Goal: Transaction & Acquisition: Obtain resource

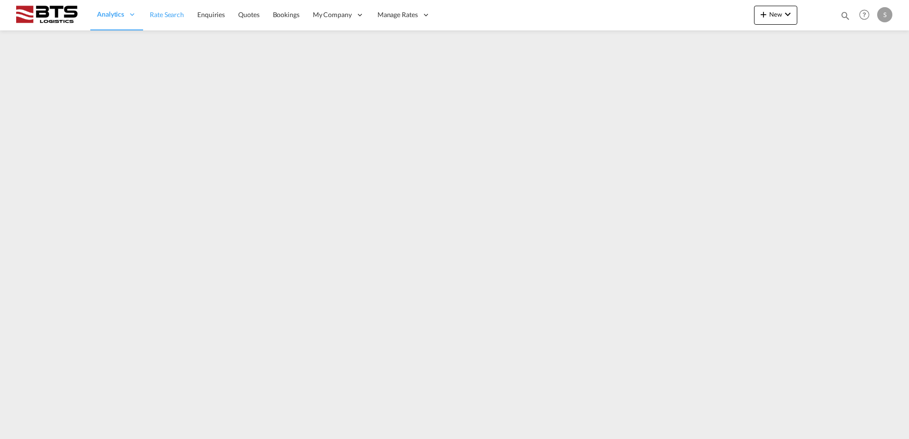
click at [168, 15] on span "Rate Search" at bounding box center [167, 14] width 34 height 8
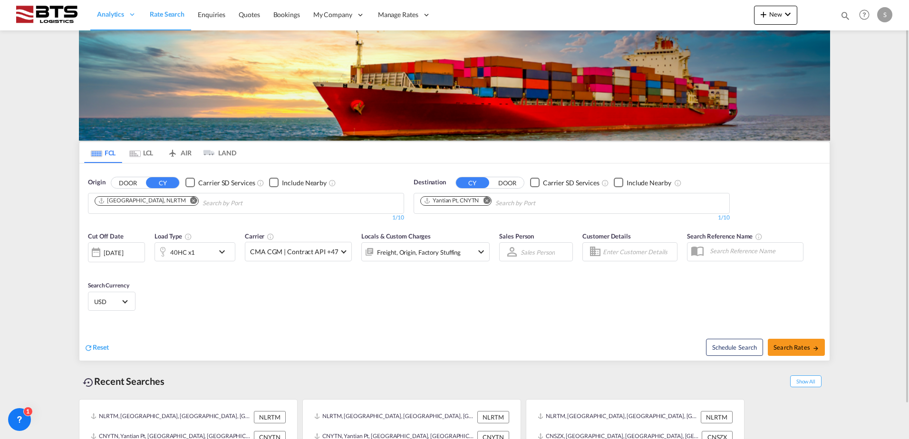
click at [487, 197] on md-icon "Remove" at bounding box center [486, 200] width 7 height 7
type input "jeddah"
click at [463, 231] on div "Jeddah [GEOGRAPHIC_DATA] SAJED" at bounding box center [494, 225] width 181 height 29
click at [783, 341] on button "Search Rates" at bounding box center [796, 347] width 57 height 17
type input "NLRTM to SAJED / [DATE]"
